Goal: Browse casually

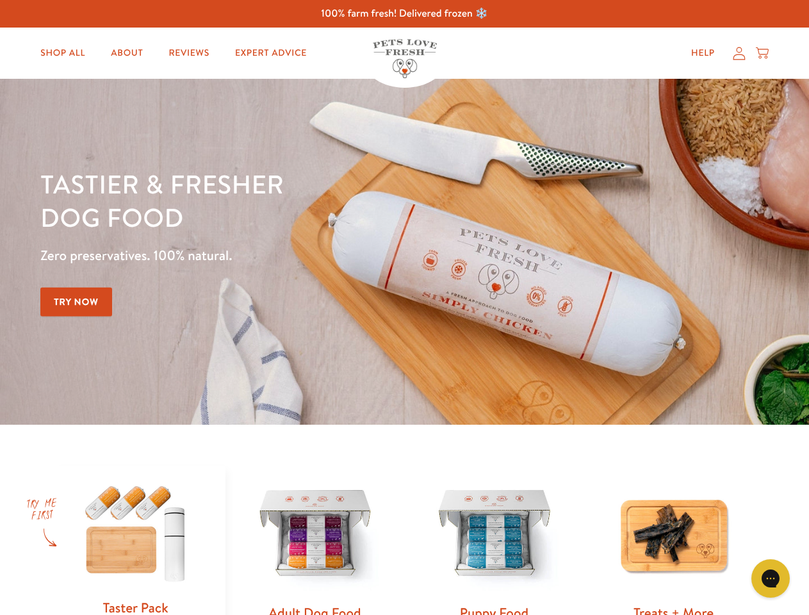
click at [404, 308] on div "Tastier & fresher dog food Zero preservatives. 100% natural. Try Now" at bounding box center [283, 251] width 486 height 169
click at [771, 579] on icon "Gorgias live chat" at bounding box center [770, 578] width 12 height 12
